Goal: Find specific page/section: Find specific page/section

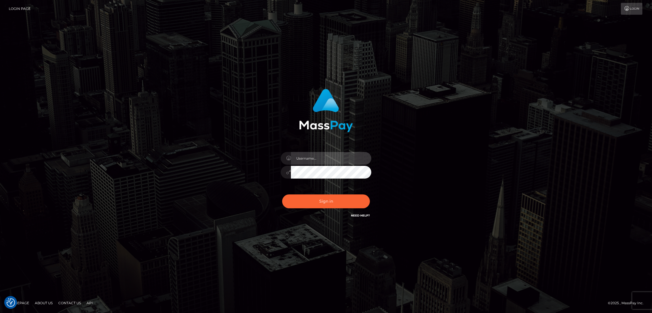
type input "by.es2"
click at [334, 202] on button "Sign in" at bounding box center [326, 201] width 88 height 14
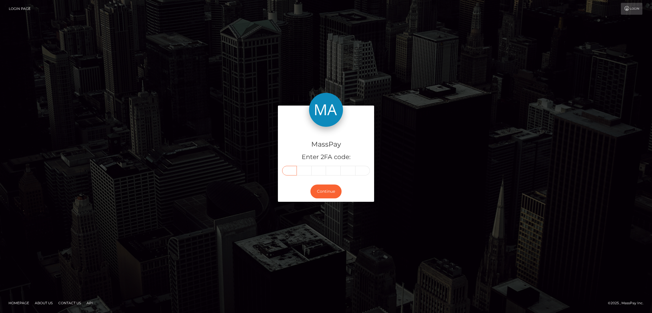
drag, startPoint x: 289, startPoint y: 174, endPoint x: 289, endPoint y: 169, distance: 4.2
click at [289, 174] on input "text" at bounding box center [289, 171] width 15 height 10
paste input "3"
type input "3"
type input "5"
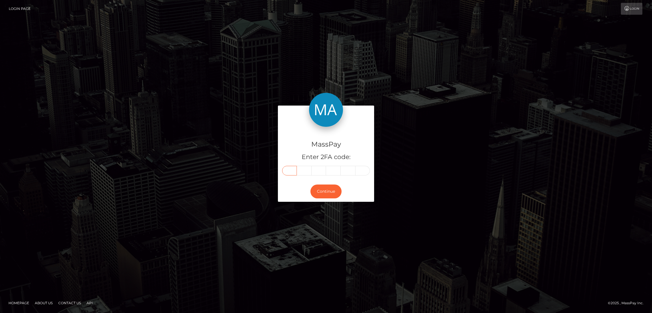
type input "0"
type input "3"
type input "4"
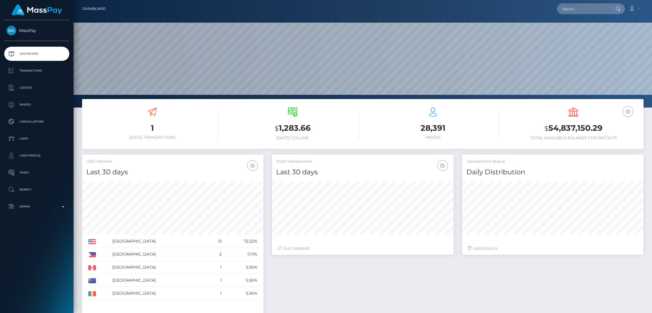
scroll to position [100, 181]
click at [569, 11] on input "text" at bounding box center [583, 8] width 53 height 11
paste input "thenaughtynoori@gmail.com"
type input "[EMAIL_ADDRESS][DOMAIN_NAME]"
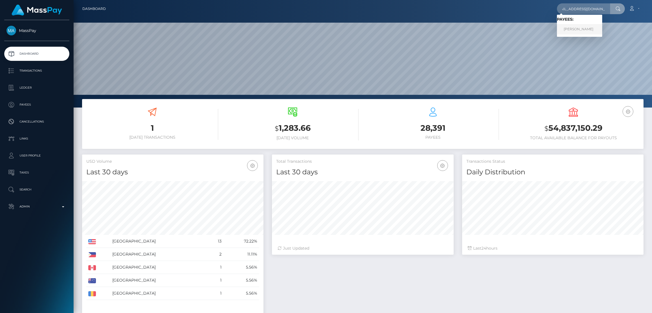
click at [576, 28] on link "NEELAM POKHREL" at bounding box center [579, 29] width 45 height 10
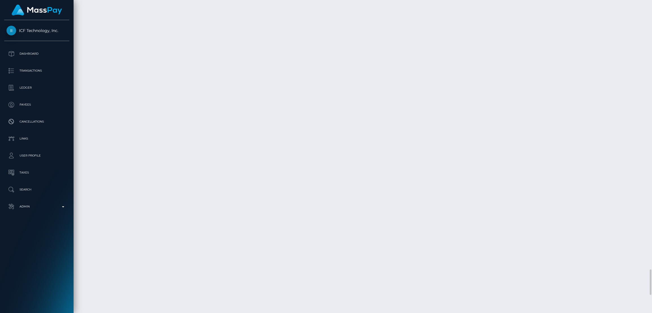
scroll to position [3224, 0]
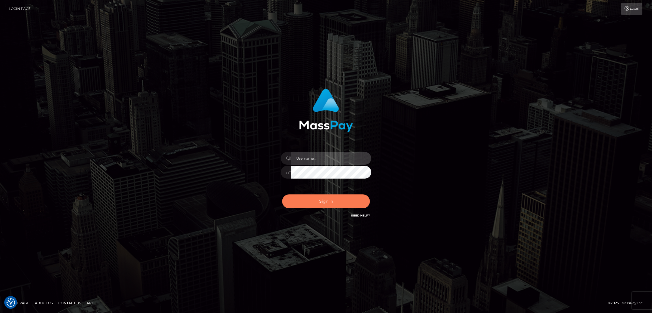
type input "by.es2"
click at [335, 199] on button "Sign in" at bounding box center [326, 201] width 88 height 14
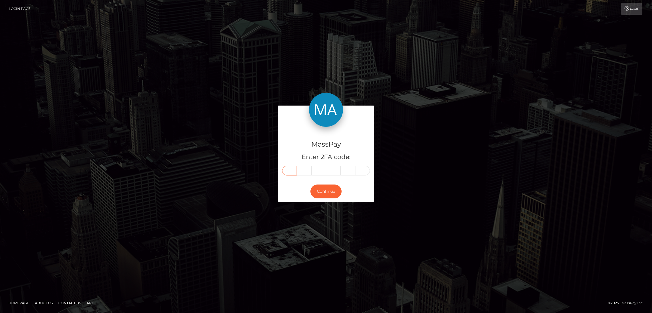
click at [292, 171] on input "text" at bounding box center [289, 171] width 15 height 10
paste input "9"
type input "9"
type input "1"
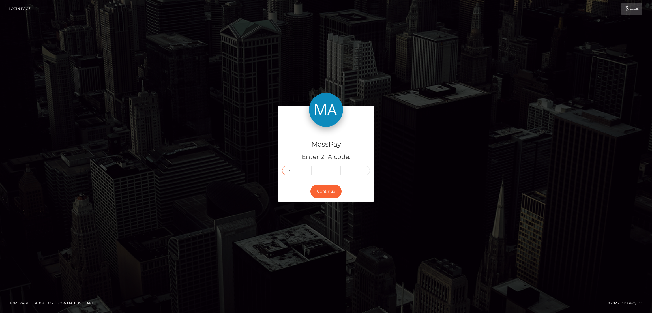
type input "6"
type input "3"
type input "1"
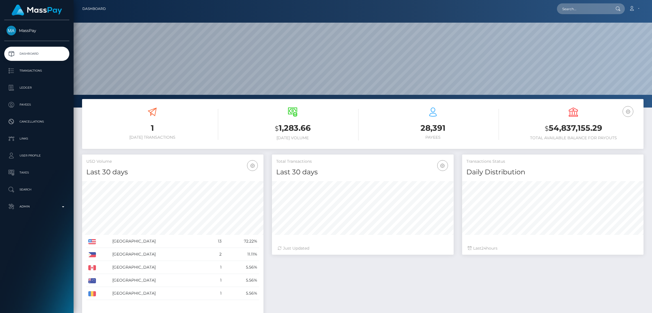
scroll to position [100, 181]
click at [568, 9] on input "text" at bounding box center [583, 8] width 53 height 11
paste input "[EMAIL_ADDRESS][DOMAIN_NAME]"
type input "[EMAIL_ADDRESS][DOMAIN_NAME]"
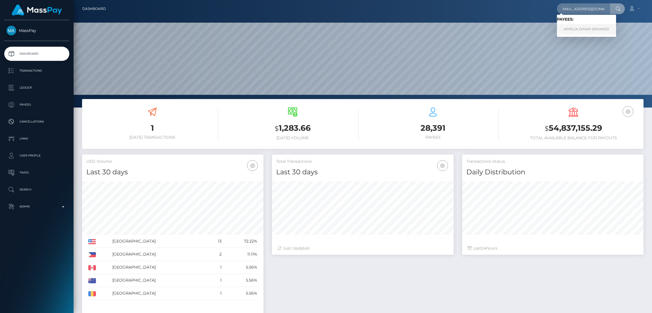
click at [576, 29] on link "APRILIA DINAR SRIKANDI" at bounding box center [586, 29] width 59 height 10
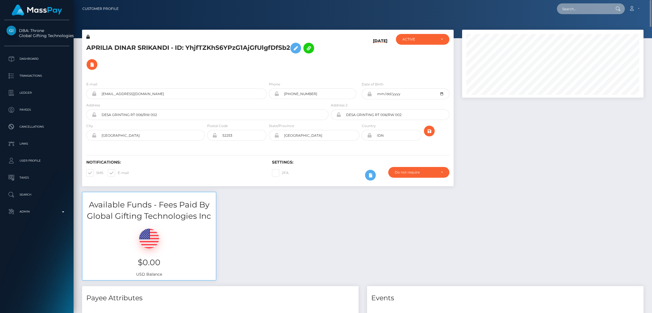
click at [572, 8] on input "text" at bounding box center [583, 8] width 53 height 11
paste input "[EMAIL_ADDRESS][DOMAIN_NAME]"
type input "[EMAIL_ADDRESS][DOMAIN_NAME]"
click at [570, 29] on link "KJJEFFERY" at bounding box center [579, 29] width 45 height 10
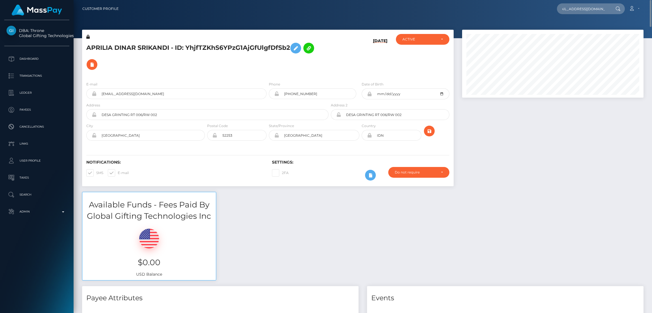
scroll to position [0, 0]
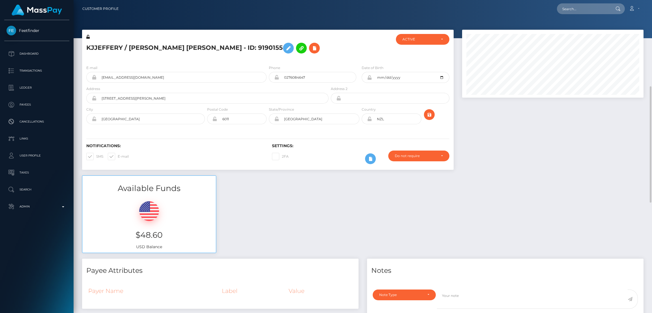
scroll to position [68, 181]
click at [568, 7] on input "text" at bounding box center [583, 8] width 53 height 11
paste input "[EMAIL_ADDRESS][DOMAIN_NAME]"
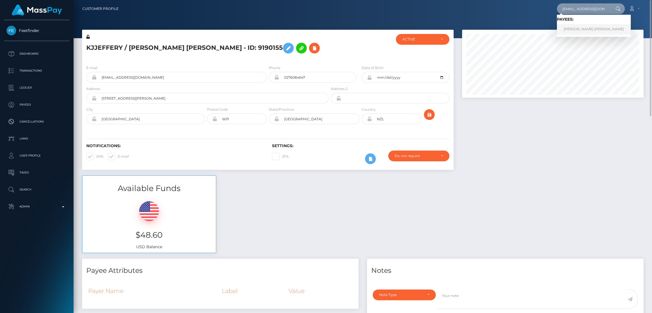
type input "[EMAIL_ADDRESS][DOMAIN_NAME]"
click at [575, 27] on link "Joyce De Oliveira Tinoco" at bounding box center [594, 29] width 74 height 10
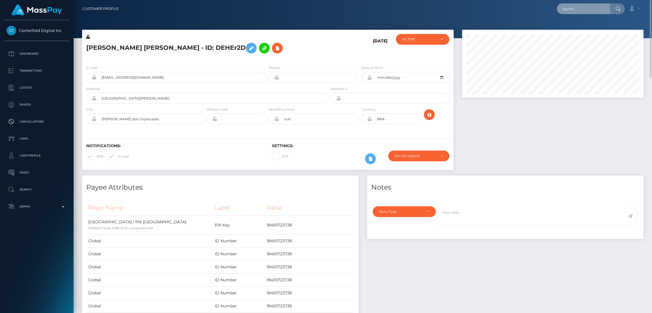
click at [573, 7] on input "text" at bounding box center [583, 8] width 53 height 11
paste input "[EMAIL_ADDRESS][DOMAIN_NAME]"
type input "[EMAIL_ADDRESS][DOMAIN_NAME]"
click at [573, 29] on link "LAUREL ANQUENETTE JONES" at bounding box center [579, 29] width 45 height 10
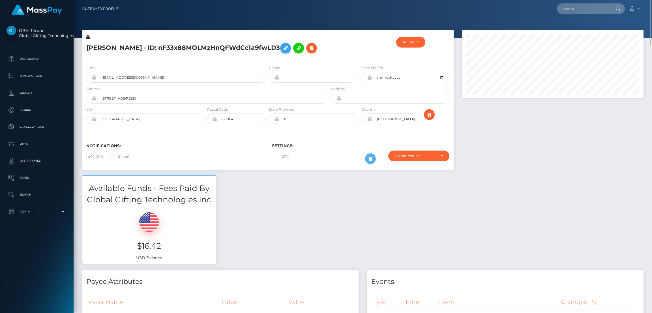
click at [282, 52] on icon at bounding box center [285, 48] width 7 height 7
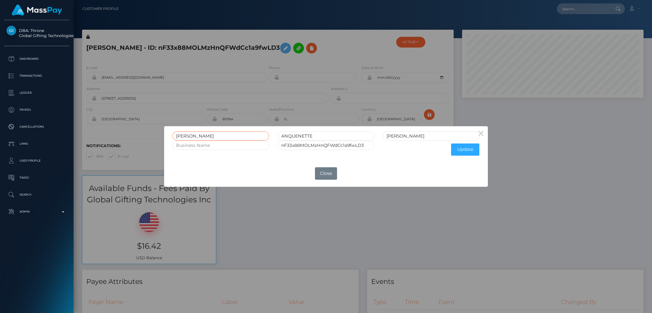
click at [186, 136] on input "[PERSON_NAME]" at bounding box center [220, 135] width 97 height 9
click at [332, 173] on button "Close" at bounding box center [326, 173] width 22 height 12
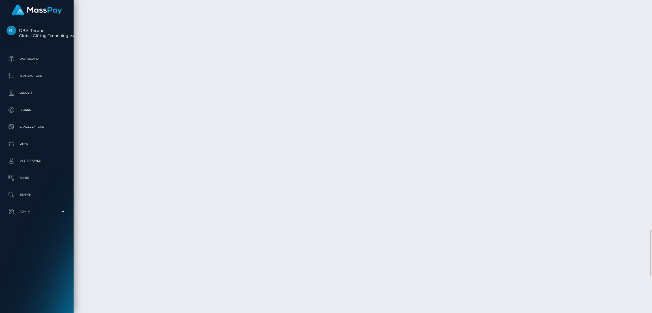
scroll to position [1815, 0]
drag, startPoint x: 84, startPoint y: 123, endPoint x: 116, endPoint y: 122, distance: 32.0
copy td "February 8, 2025"
drag, startPoint x: 257, startPoint y: 261, endPoint x: 279, endPoint y: 261, distance: 22.3
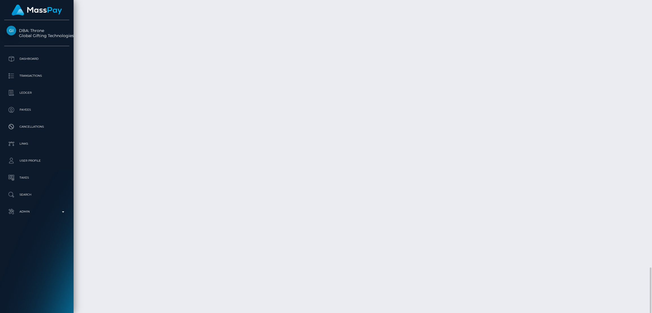
copy td "$26.41 USD"
drag, startPoint x: 84, startPoint y: 260, endPoint x: 118, endPoint y: 261, distance: 33.9
copy td "February 16, 2025"
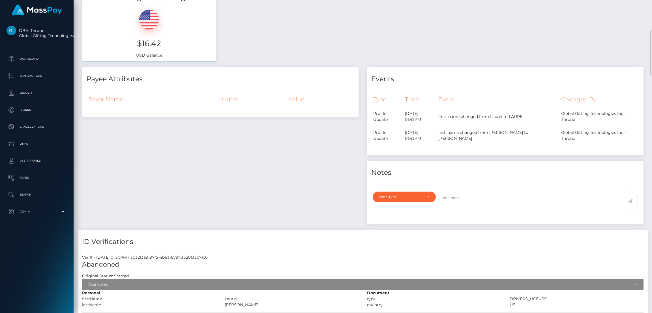
scroll to position [0, 0]
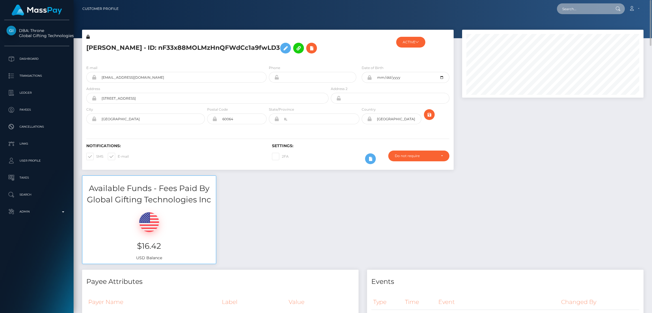
drag, startPoint x: 561, startPoint y: 14, endPoint x: 565, endPoint y: 12, distance: 3.7
click at [562, 14] on input "text" at bounding box center [583, 8] width 53 height 11
paste input "jabrionab@gmail.com"
type input "jabrionab@gmail.com"
click at [582, 26] on link "JA'BRIONA BUSH" at bounding box center [581, 29] width 48 height 10
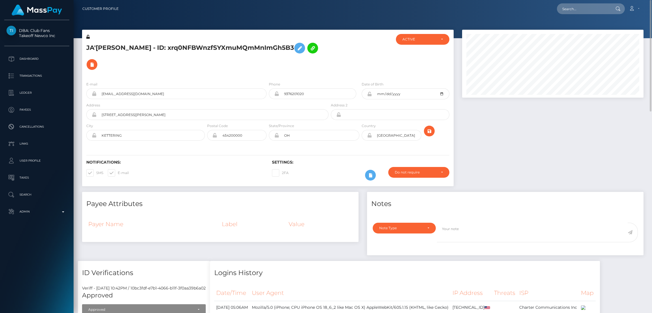
scroll to position [68, 181]
drag, startPoint x: 561, startPoint y: 9, endPoint x: 566, endPoint y: 9, distance: 5.1
click at [563, 9] on input "text" at bounding box center [583, 8] width 53 height 11
paste input "[EMAIL_ADDRESS][DOMAIN_NAME]"
type input "[EMAIL_ADDRESS][DOMAIN_NAME]"
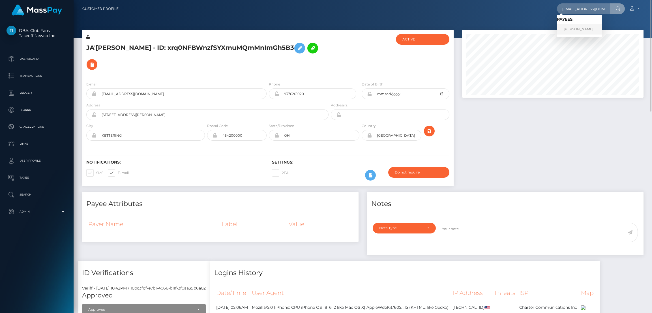
click at [573, 29] on link "[PERSON_NAME]" at bounding box center [579, 29] width 45 height 10
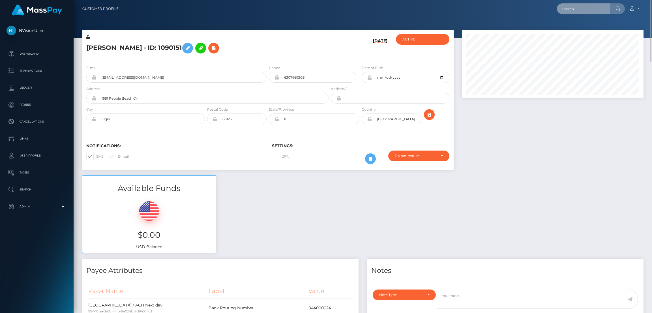
click at [572, 14] on input "text" at bounding box center [583, 8] width 53 height 11
paste input "[PERSON_NAME][EMAIL_ADDRESS][PERSON_NAME][DOMAIN_NAME]"
type input "[PERSON_NAME][EMAIL_ADDRESS][PERSON_NAME][DOMAIN_NAME]"
click at [575, 31] on link "[PERSON_NAME]" at bounding box center [579, 29] width 45 height 10
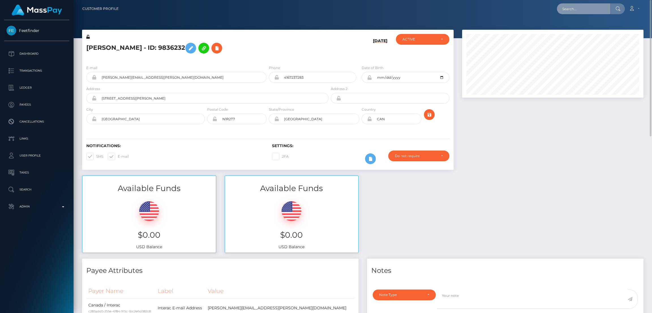
click at [580, 7] on input "text" at bounding box center [583, 8] width 53 height 11
paste input "[EMAIL_ADDRESS][DOMAIN_NAME]"
type input "[EMAIL_ADDRESS][DOMAIN_NAME]"
click at [580, 29] on link "SANJIYAH SHANMUGAM" at bounding box center [588, 29] width 62 height 10
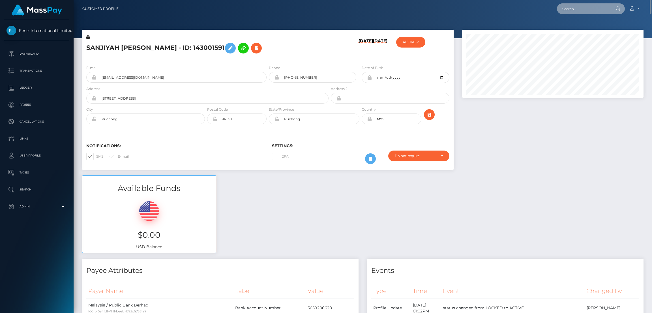
click at [569, 10] on input "text" at bounding box center [583, 8] width 53 height 11
paste input "[EMAIL_ADDRESS][DOMAIN_NAME]"
type input "ania.ahamed@live.nl"
click at [583, 27] on link "ANIA AHAMED" at bounding box center [579, 29] width 45 height 10
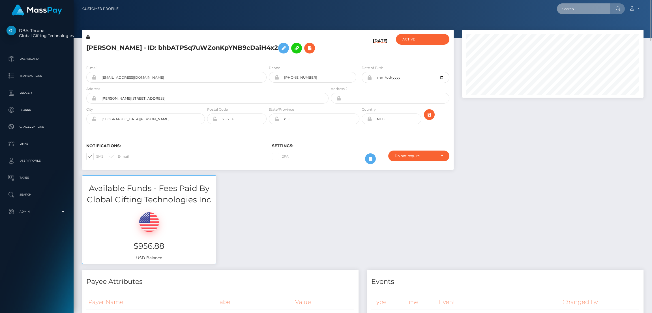
click at [575, 11] on input "text" at bounding box center [583, 8] width 53 height 11
paste input "[EMAIL_ADDRESS][DOMAIN_NAME]"
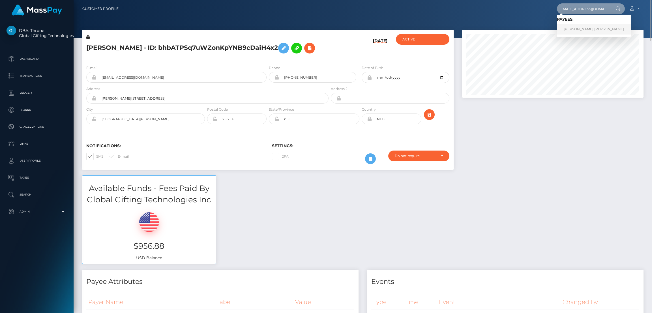
type input "[EMAIL_ADDRESS][DOMAIN_NAME]"
click at [579, 31] on link "Meg Marie Cobb" at bounding box center [594, 29] width 74 height 10
